Goal: Task Accomplishment & Management: Manage account settings

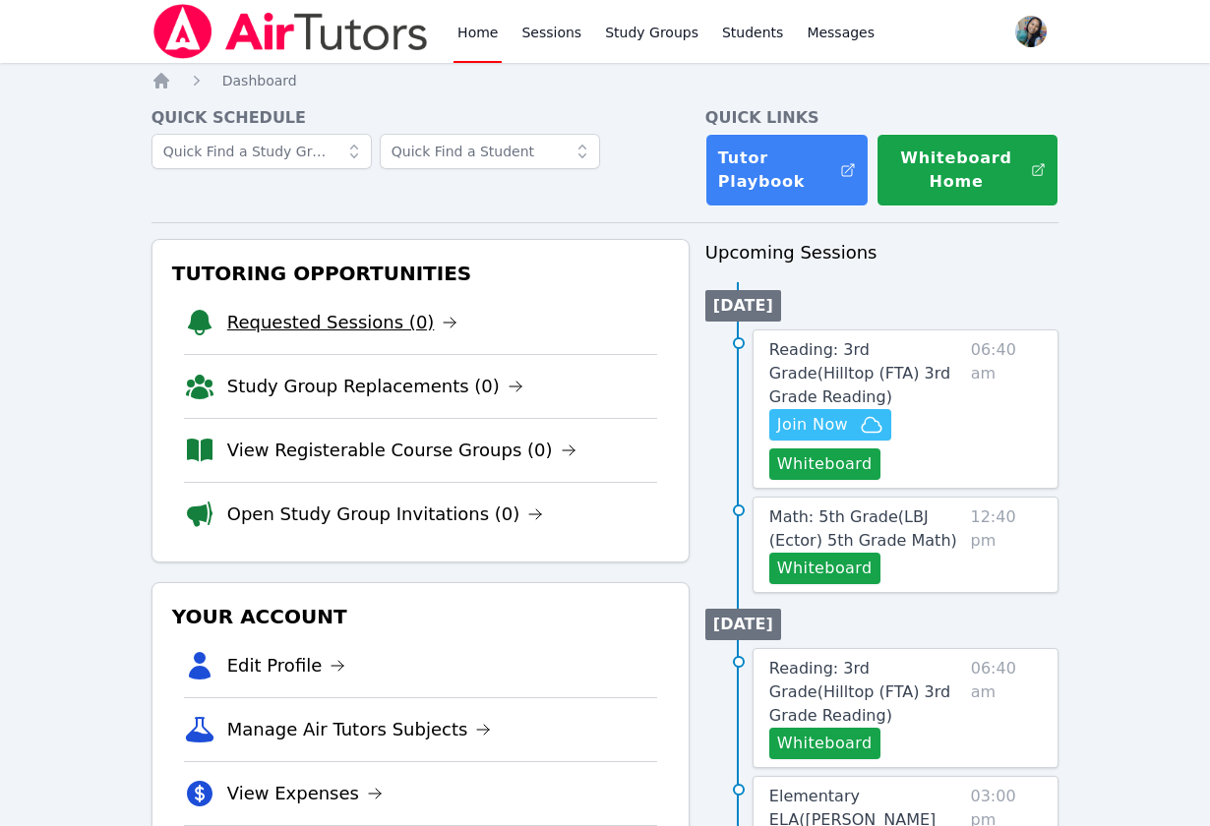
drag, startPoint x: 0, startPoint y: 0, endPoint x: 372, endPoint y: 319, distance: 489.6
click at [372, 319] on link "Requested Sessions (0)" at bounding box center [342, 323] width 231 height 28
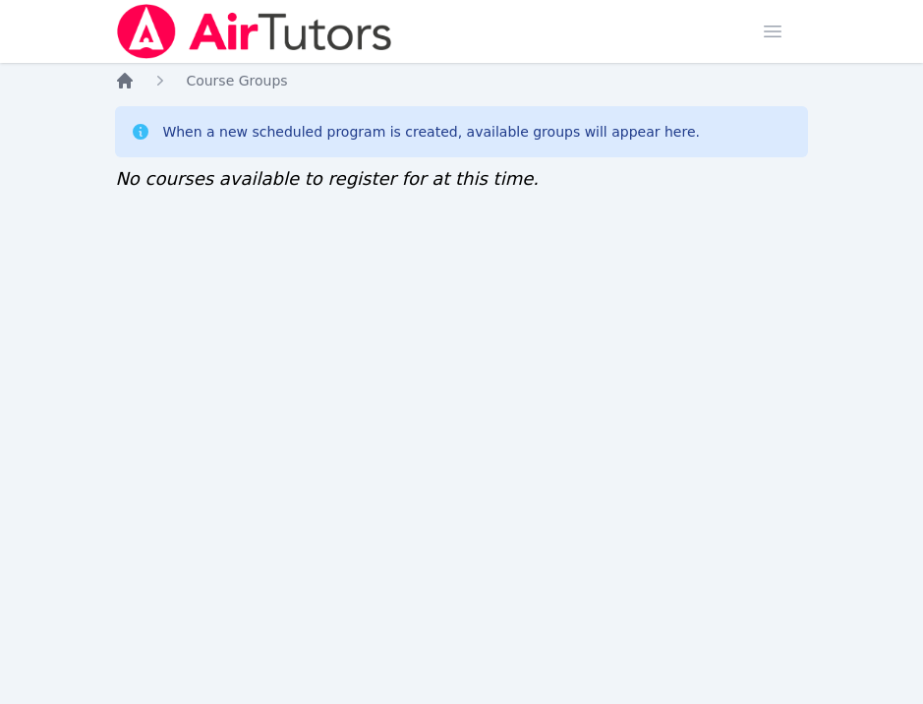
click at [121, 79] on icon "Breadcrumb" at bounding box center [125, 81] width 16 height 16
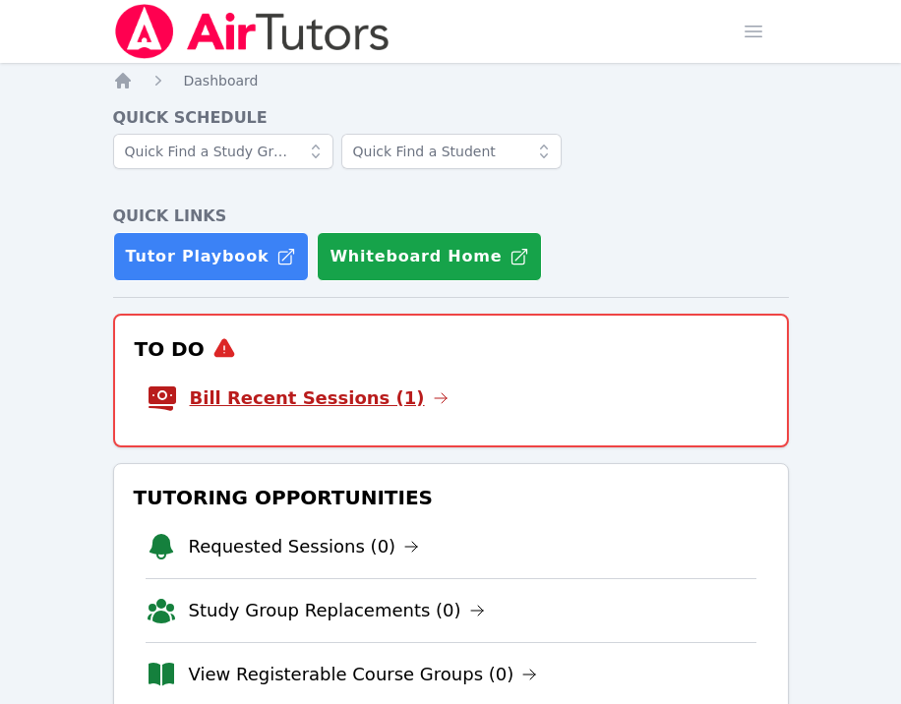
click at [326, 388] on link "Bill Recent Sessions (1)" at bounding box center [319, 399] width 259 height 28
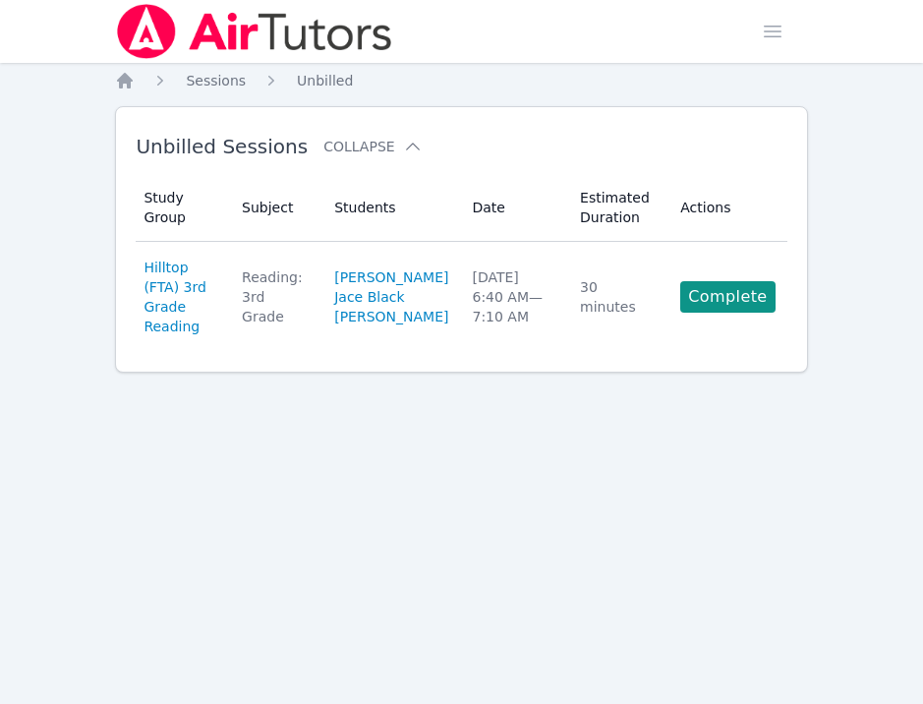
click at [728, 307] on link "Complete" at bounding box center [728, 296] width 94 height 31
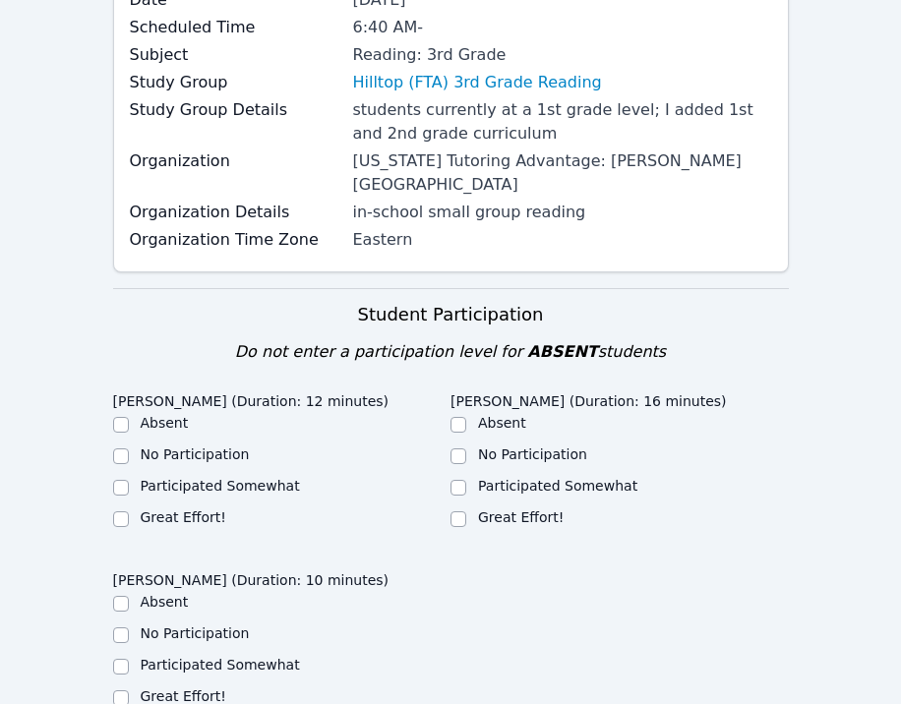
scroll to position [443, 0]
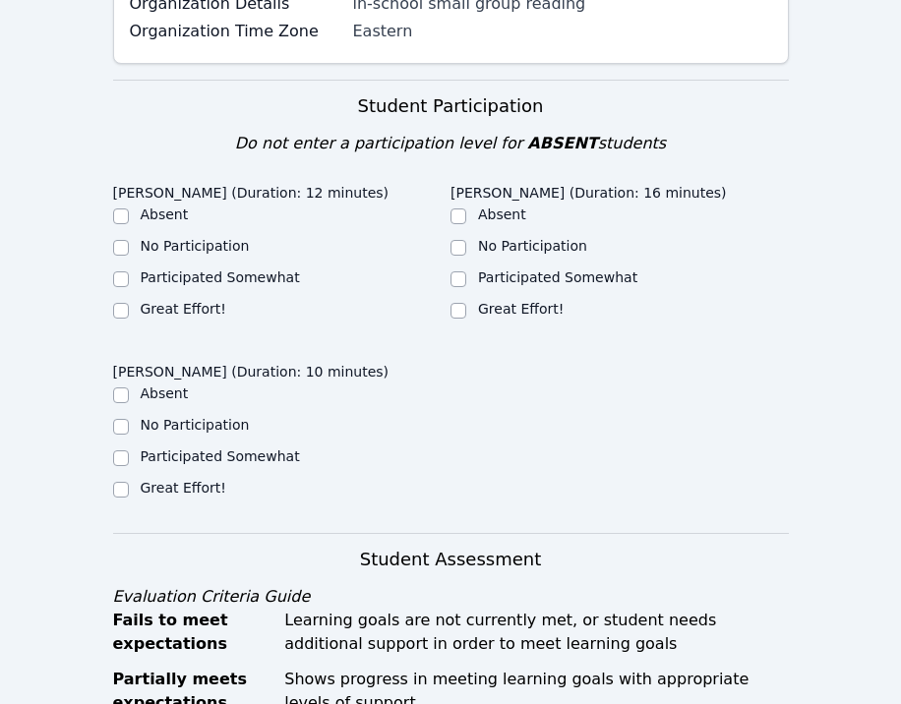
click at [483, 301] on label "Great Effort!" at bounding box center [521, 309] width 86 height 16
click at [466, 303] on input "Great Effort!" at bounding box center [458, 311] width 16 height 16
checkbox input "true"
click at [181, 301] on label "Great Effort!" at bounding box center [184, 309] width 86 height 16
click at [129, 303] on input "Great Effort!" at bounding box center [121, 311] width 16 height 16
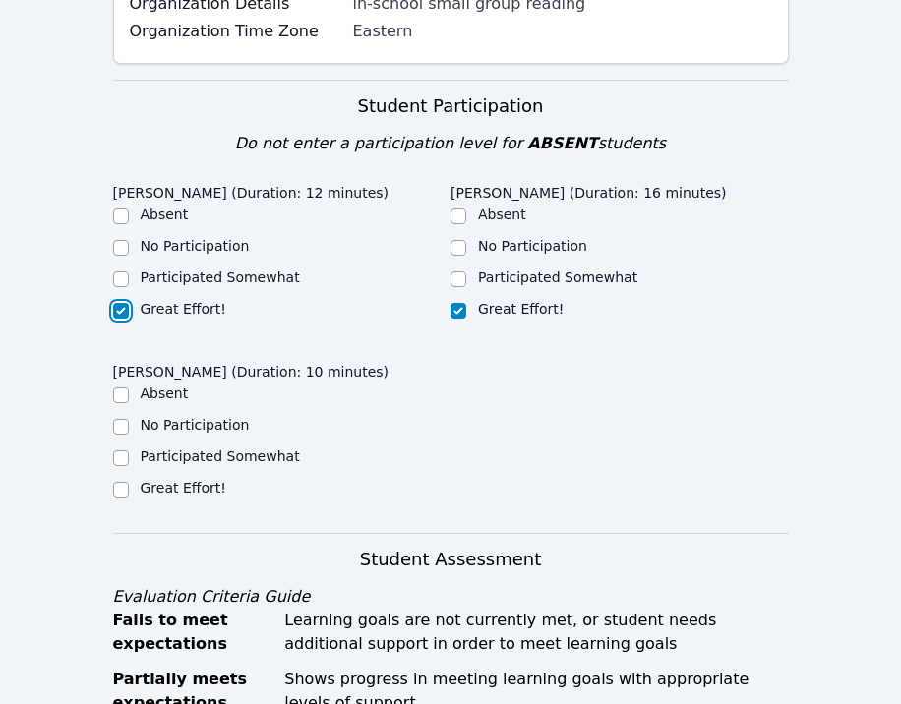
checkbox input "true"
click at [188, 452] on ul "Absent No Participation Participated Somewhat Great Effort!" at bounding box center [282, 443] width 338 height 118
click at [191, 480] on label "Great Effort!" at bounding box center [184, 488] width 86 height 16
click at [129, 482] on input "Great Effort!" at bounding box center [121, 490] width 16 height 16
checkbox input "true"
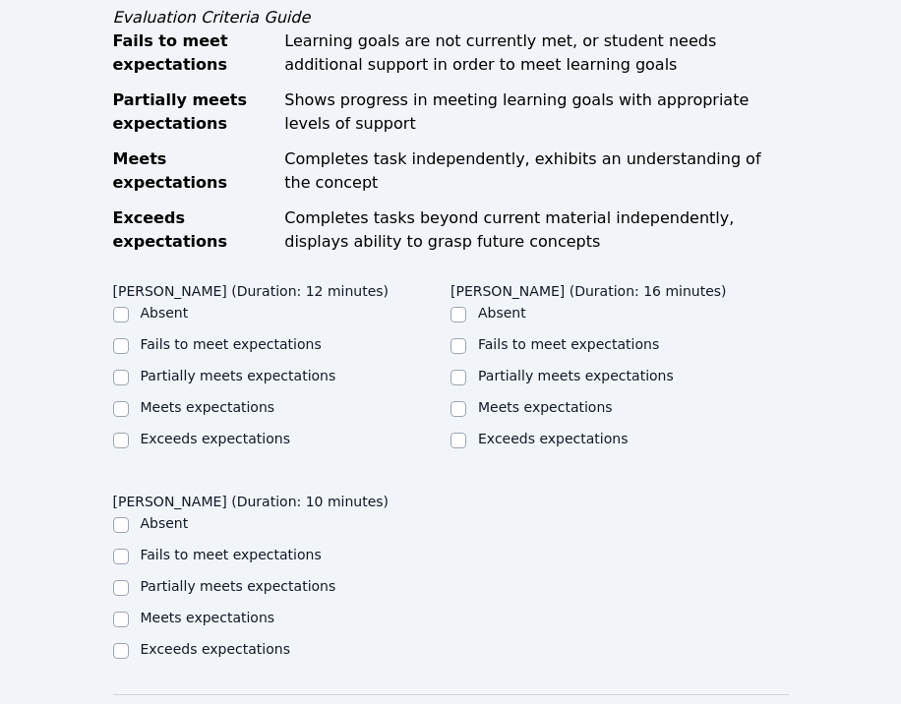
scroll to position [1033, 0]
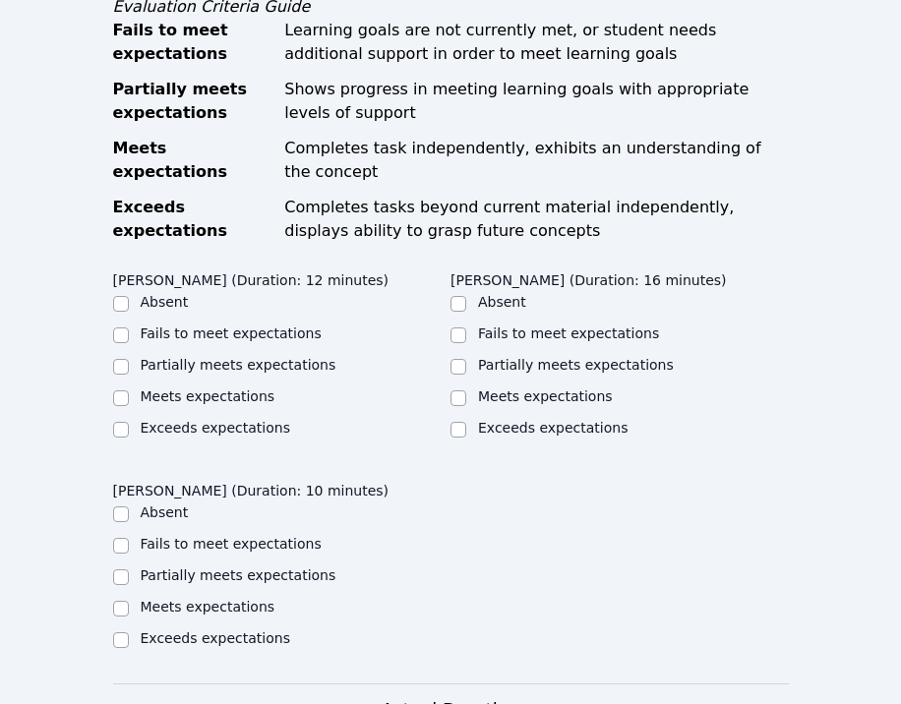
click at [390, 503] on div "Absent" at bounding box center [282, 515] width 338 height 24
click at [199, 388] on label "Meets expectations" at bounding box center [208, 396] width 135 height 16
click at [129, 390] on input "Meets expectations" at bounding box center [121, 398] width 16 height 16
checkbox input "true"
click at [518, 388] on label "Meets expectations" at bounding box center [545, 396] width 135 height 16
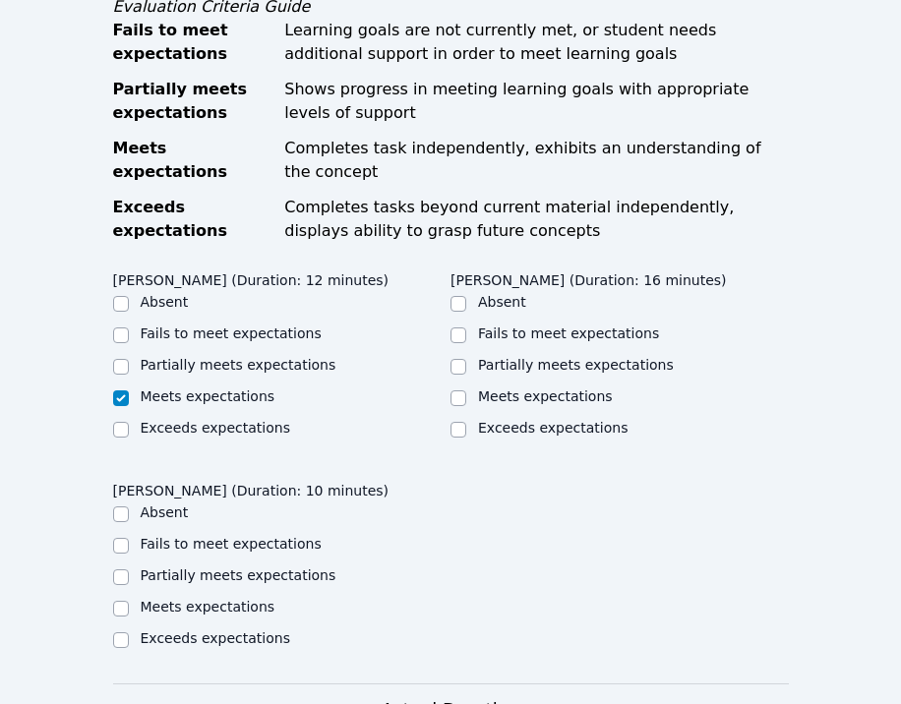
click at [149, 599] on label "Meets expectations" at bounding box center [208, 607] width 135 height 16
click at [129, 601] on input "Meets expectations" at bounding box center [121, 609] width 16 height 16
checkbox input "true"
click at [496, 388] on label "Meets expectations" at bounding box center [545, 396] width 135 height 16
click at [466, 390] on input "Meets expectations" at bounding box center [458, 398] width 16 height 16
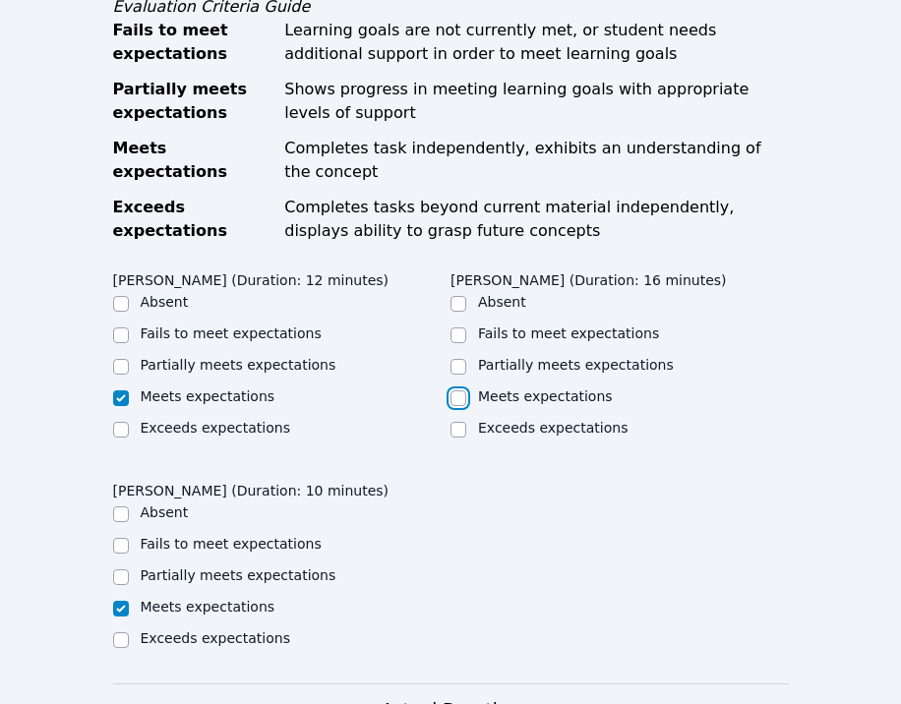
checkbox input "true"
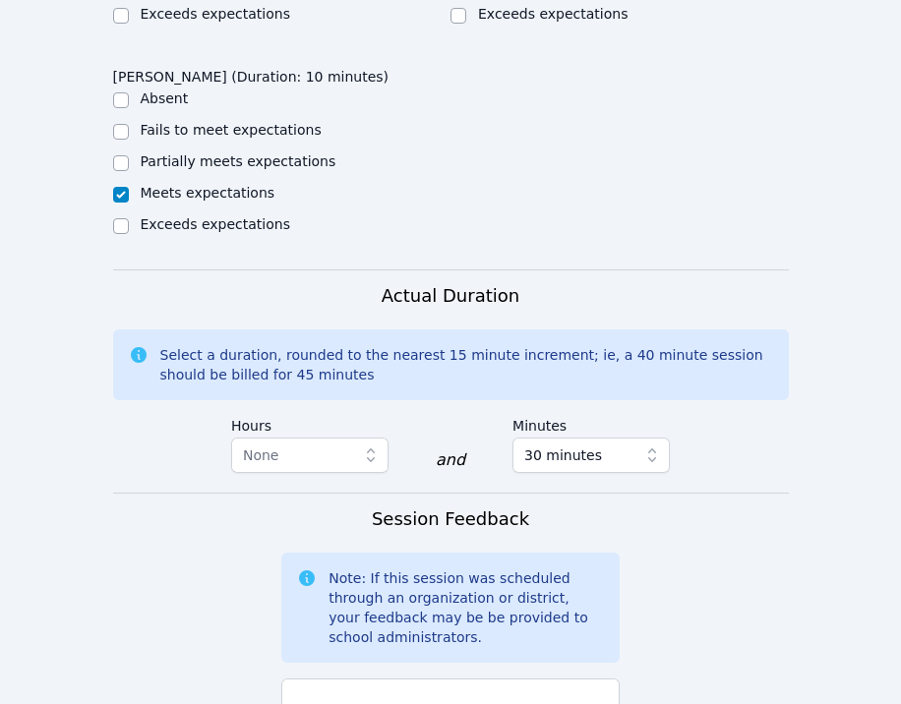
scroll to position [1475, 0]
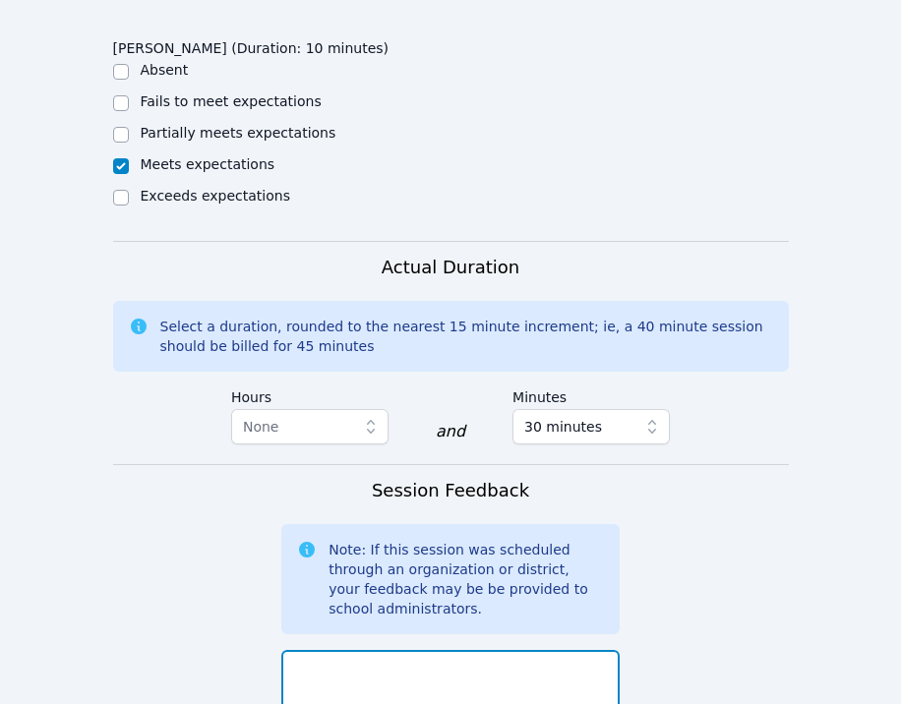
click at [387, 650] on textarea at bounding box center [450, 703] width 338 height 106
click at [408, 650] on textarea "We worked on reading" at bounding box center [450, 703] width 338 height 106
click at [478, 650] on textarea "We worked on reading" at bounding box center [450, 703] width 338 height 106
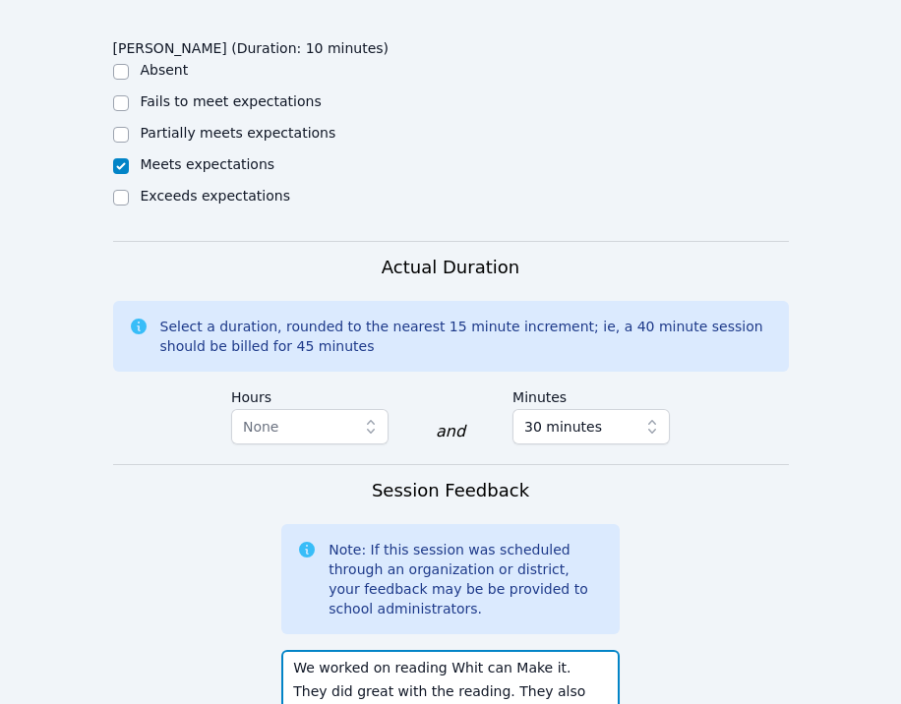
drag, startPoint x: 416, startPoint y: 683, endPoint x: 444, endPoint y: 672, distance: 29.6
click at [416, 683] on textarea "We worked on reading Whit can Make it. They did great with the reading. They al…" at bounding box center [450, 703] width 338 height 106
click at [597, 650] on textarea "We worked on reading Whit can Make it. They did great with the reading. They al…" at bounding box center [450, 703] width 338 height 106
click at [386, 642] on div "We worked on reading Whit can Make it. They did great with the reading. They al…" at bounding box center [450, 709] width 338 height 134
click at [587, 672] on textarea "We worked on reading Whit can Make it. They did great with the reading. They al…" at bounding box center [450, 703] width 338 height 106
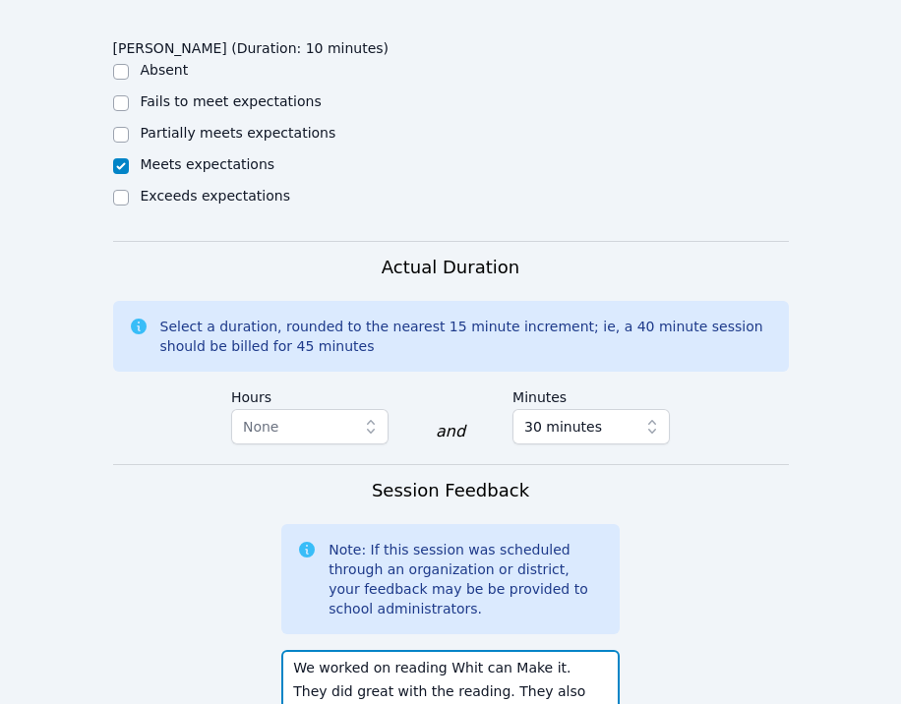
click at [404, 650] on textarea "We worked on reading Whit can Make it. They did great with the reading. They al…" at bounding box center [450, 703] width 338 height 106
click at [495, 685] on textarea "We worked on reading Whit can Make it. They did great with the reading. They al…" at bounding box center [450, 703] width 338 height 106
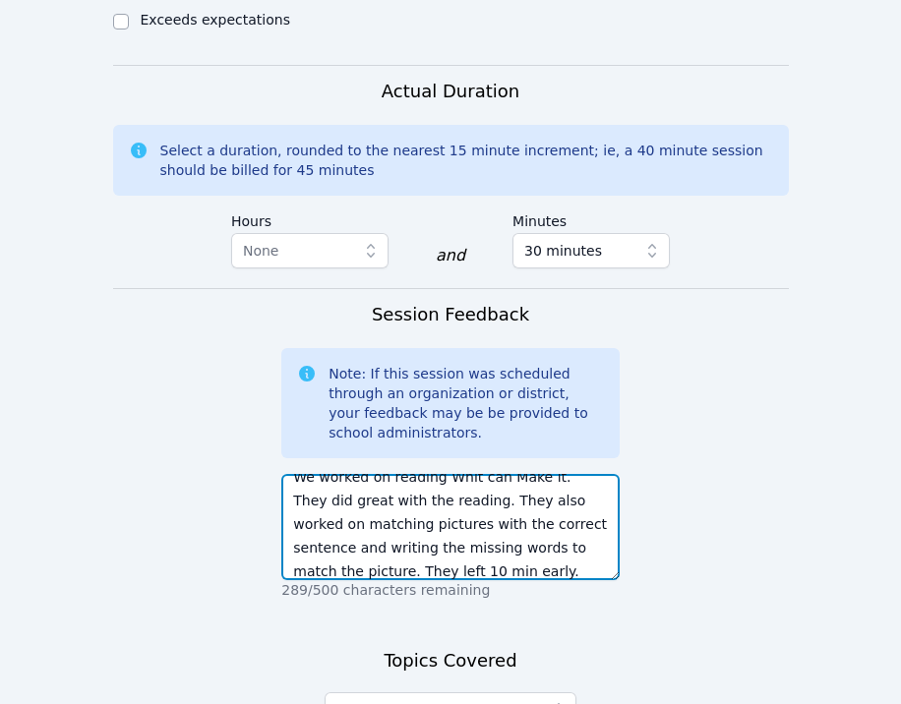
scroll to position [1837, 0]
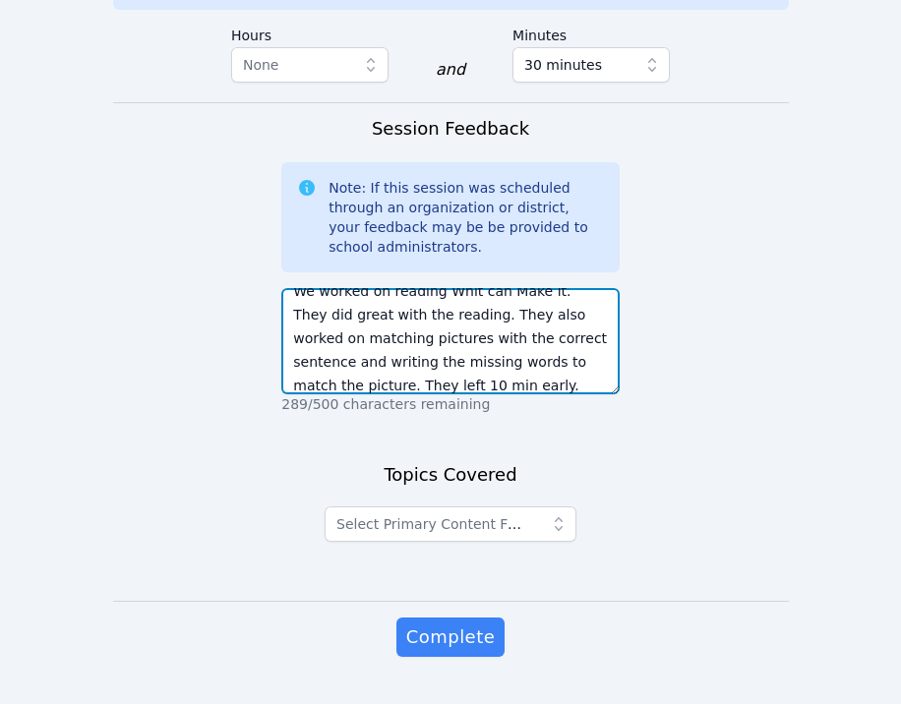
type textarea "We worked on reading Whit can Make it. They did great with the reading. They al…"
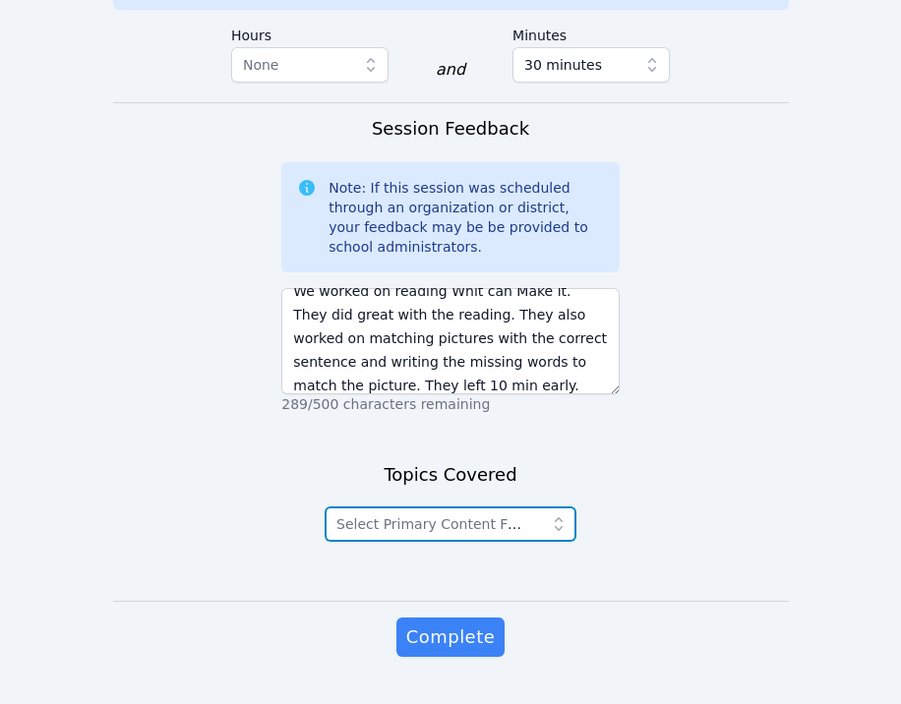
click at [506, 506] on button "Select Primary Content Focus" at bounding box center [451, 523] width 252 height 35
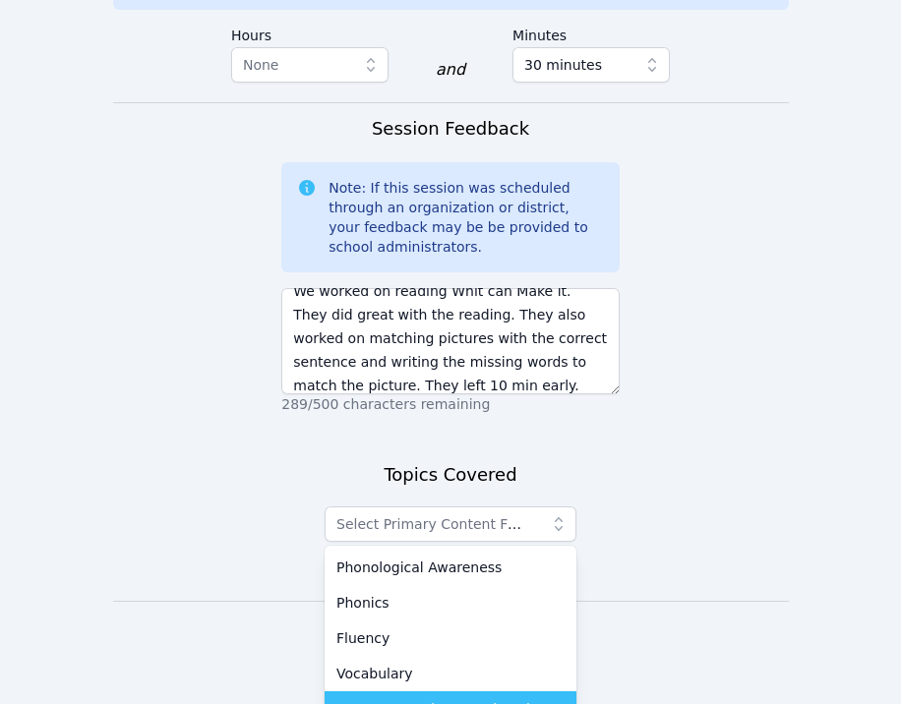
click at [451, 699] on span "Language and Comprehension" at bounding box center [441, 709] width 210 height 20
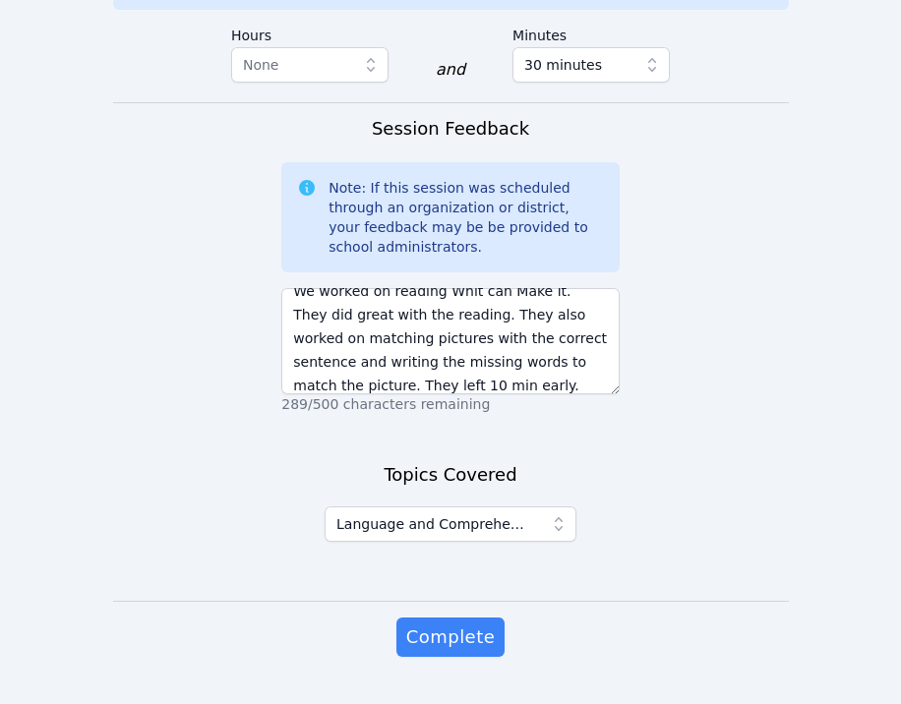
click at [486, 624] on span "Complete" at bounding box center [450, 638] width 89 height 28
